Goal: Information Seeking & Learning: Learn about a topic

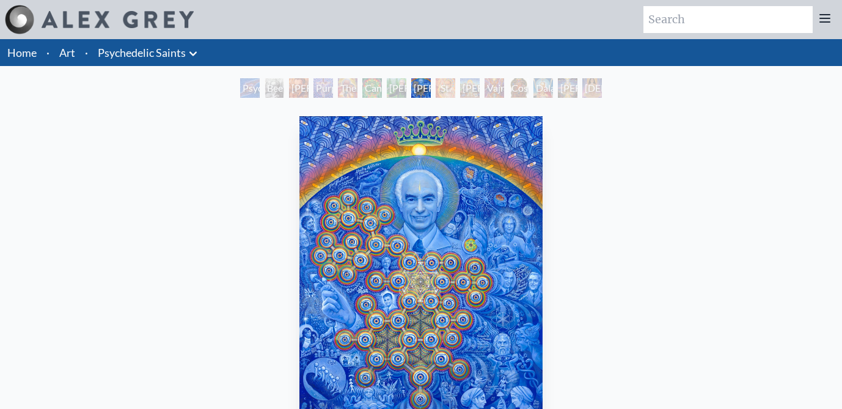
click at [411, 228] on img "8 / 15" at bounding box center [421, 279] width 244 height 327
click at [445, 87] on div "St. Albert & The LSD Revelation Revolution" at bounding box center [445, 88] width 20 height 20
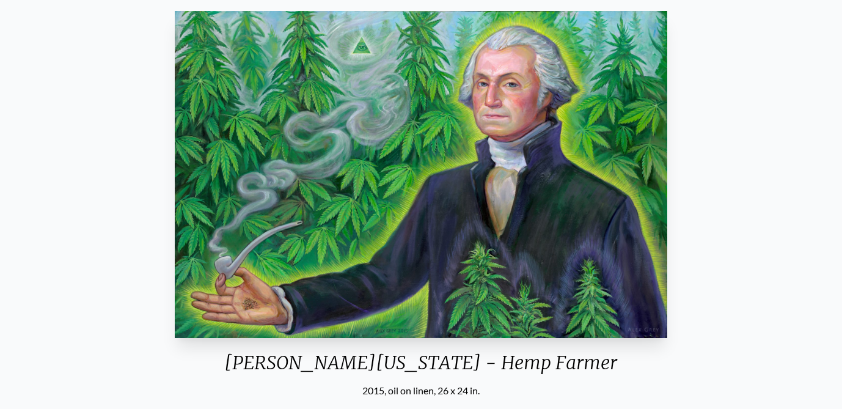
scroll to position [106, 0]
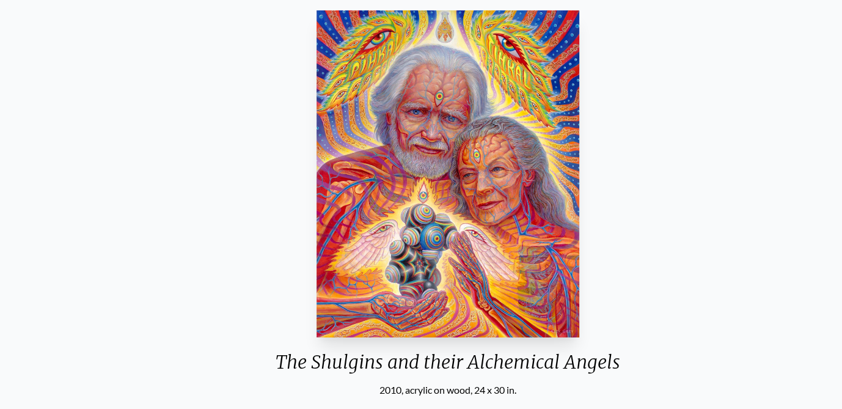
click at [315, 362] on div "The Shulgins and their Alchemical Angels" at bounding box center [448, 367] width 364 height 32
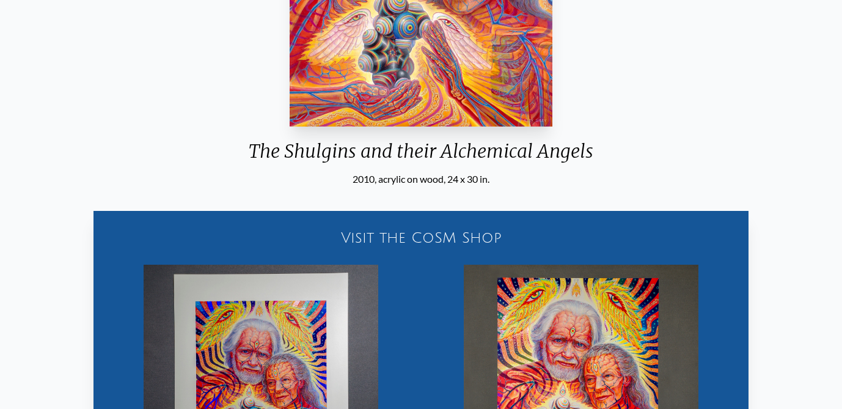
scroll to position [15, 0]
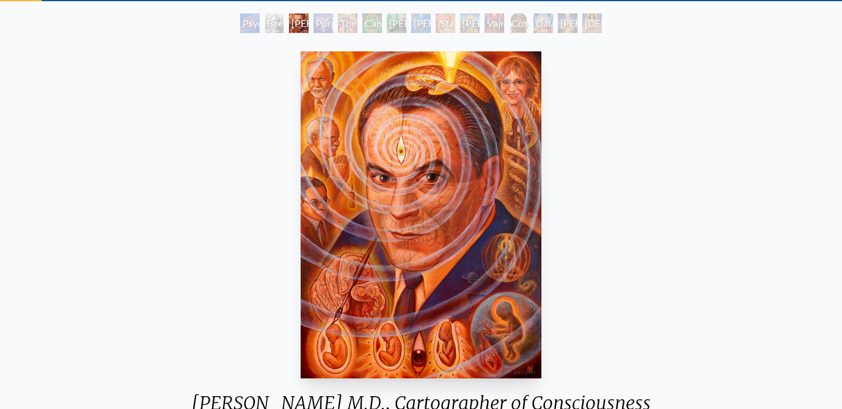
scroll to position [72, 0]
